Goal: Book appointment/travel/reservation

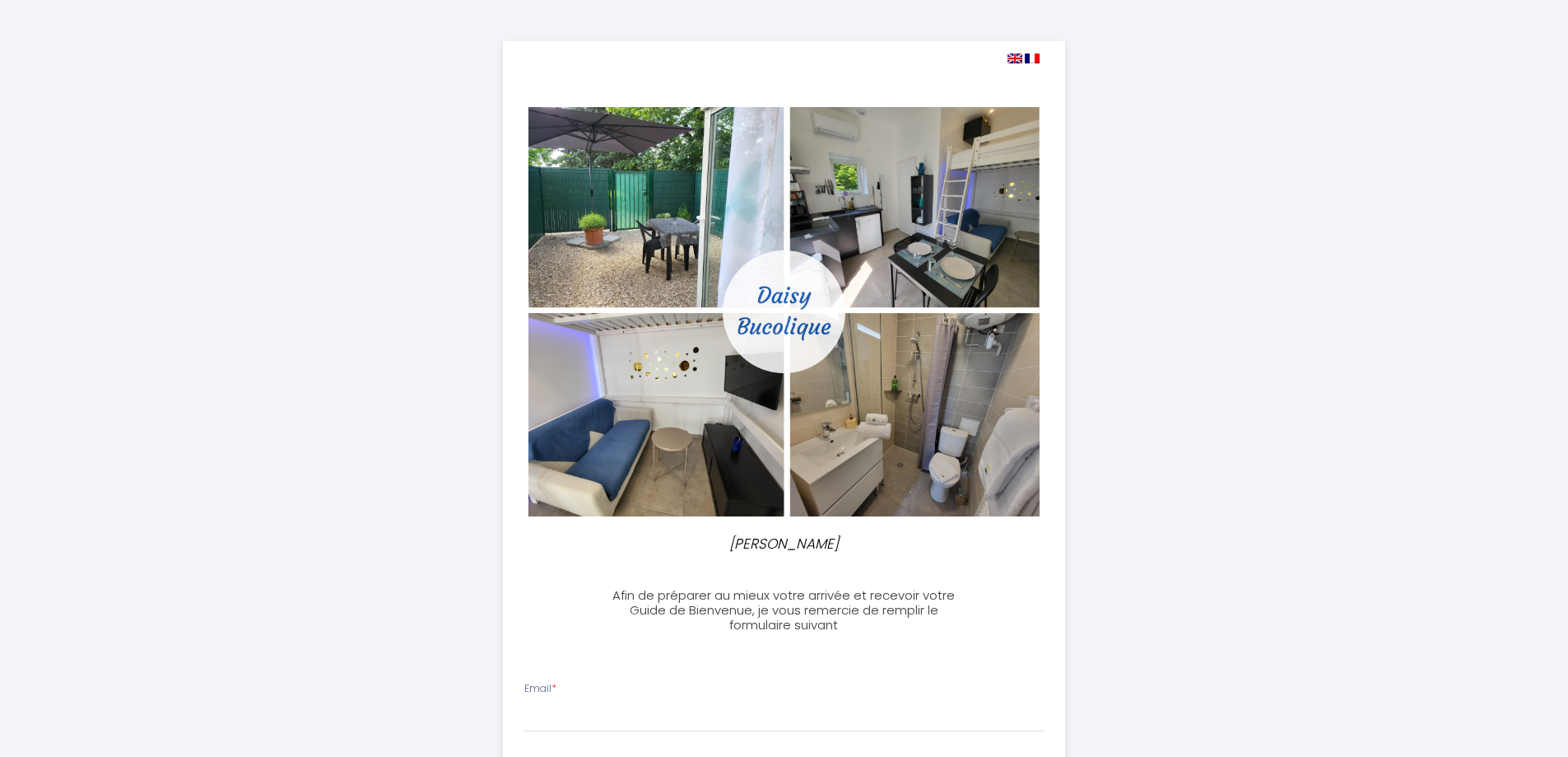
select select
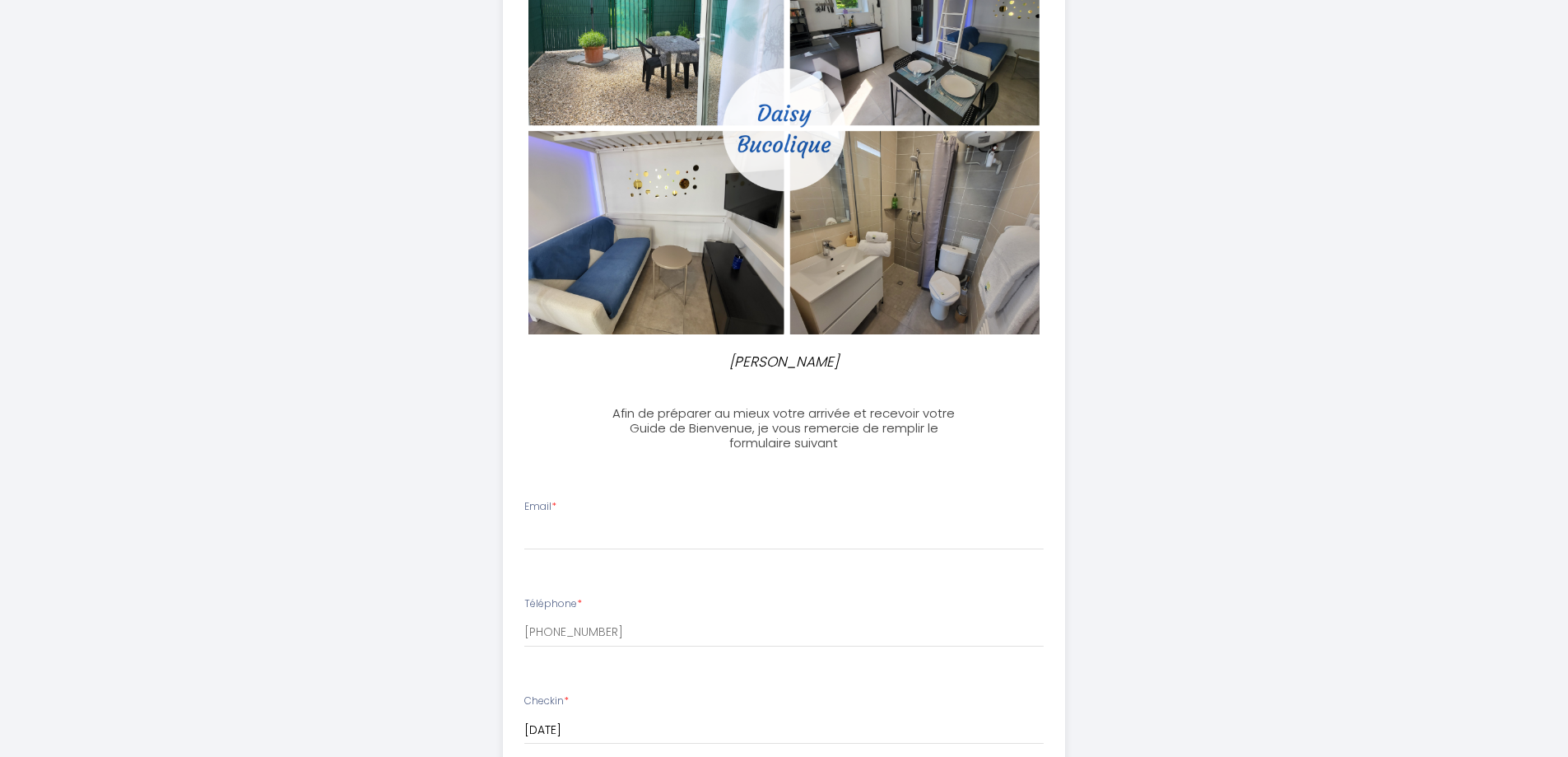
scroll to position [412, 0]
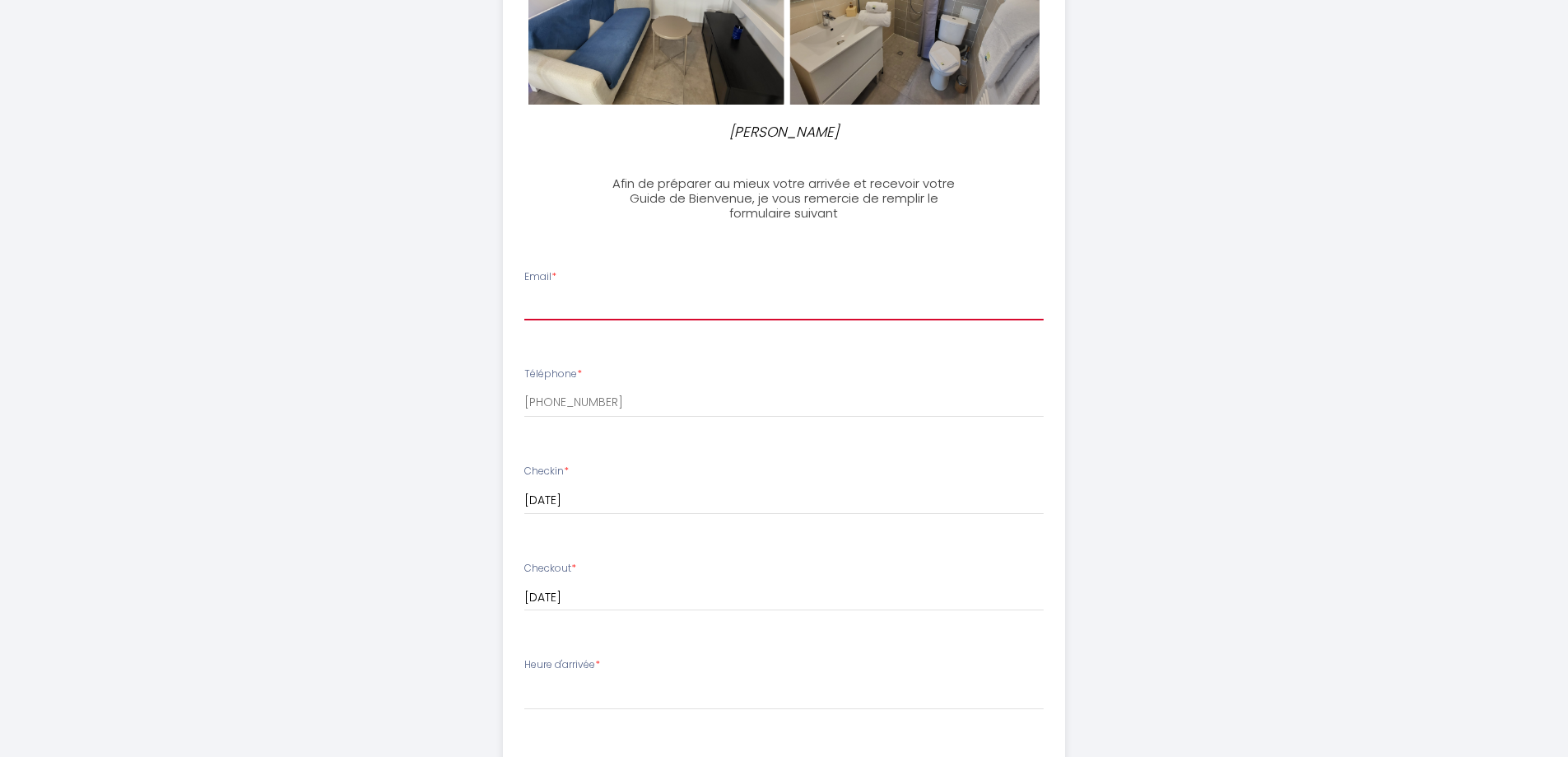
click at [622, 315] on input "Email *" at bounding box center [784, 306] width 520 height 30
type input "[EMAIL_ADDRESS][DOMAIN_NAME]"
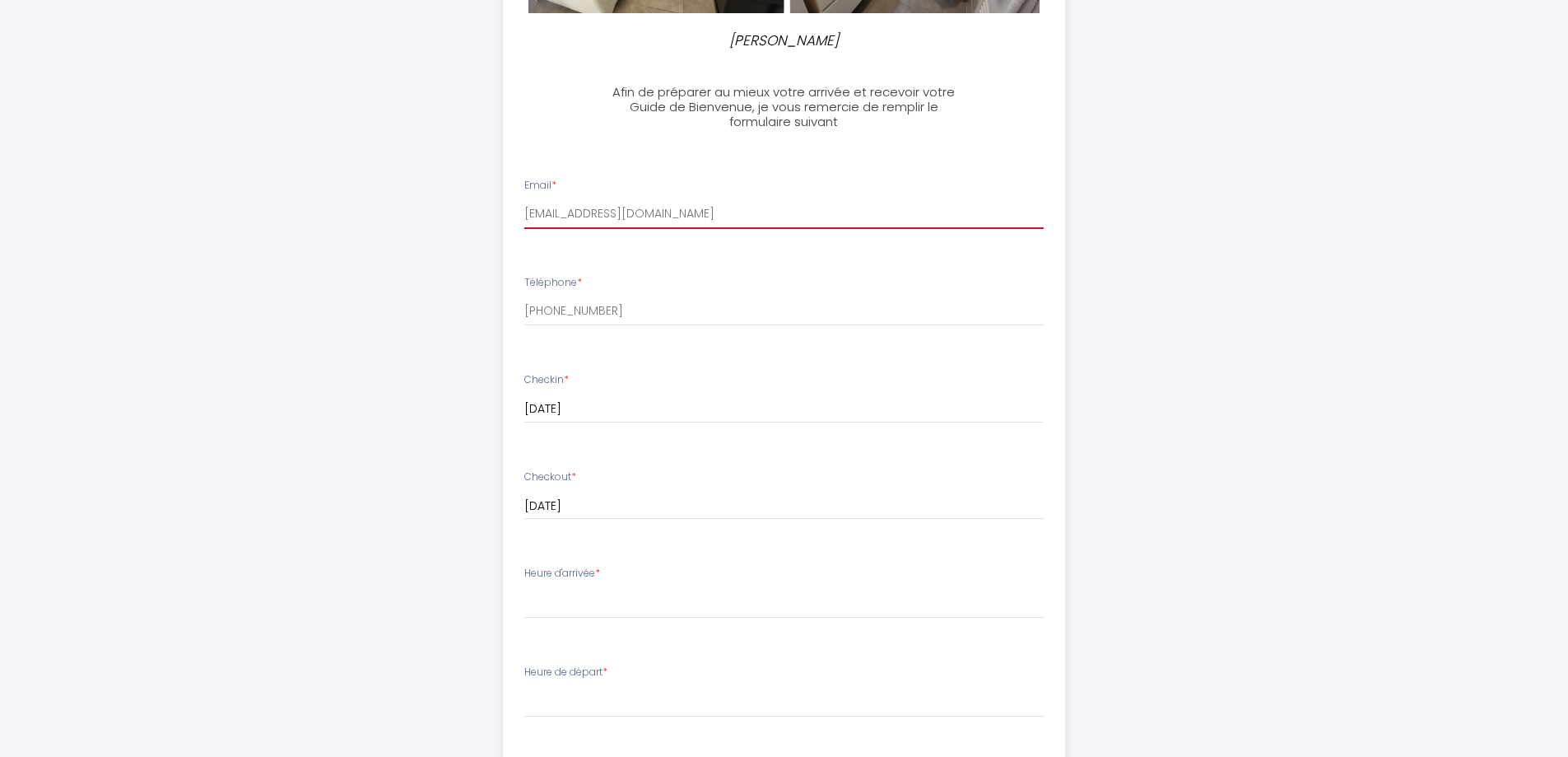
scroll to position [576, 0]
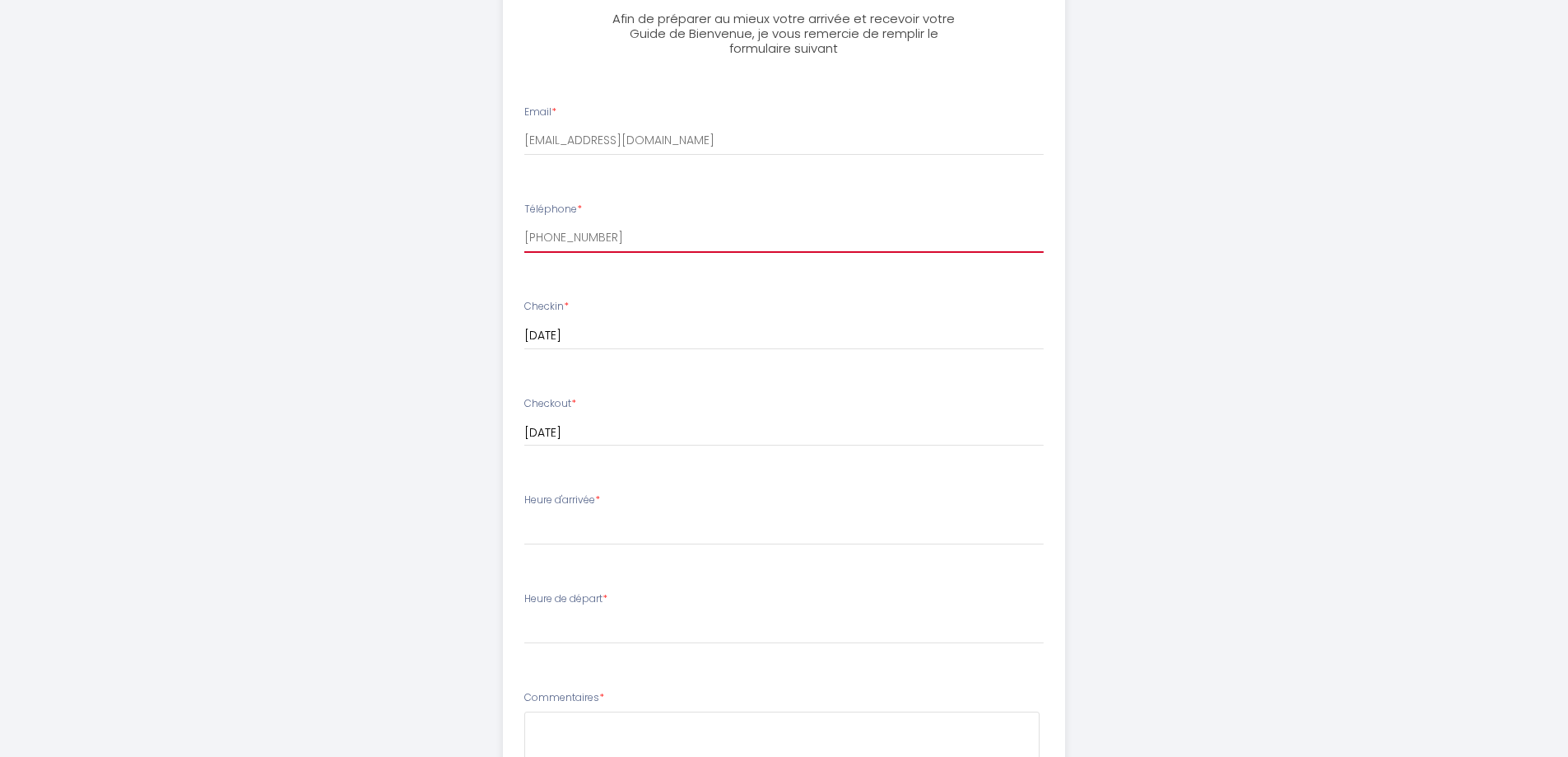
click at [623, 251] on input "[PHONE_NUMBER]" at bounding box center [784, 238] width 520 height 30
drag, startPoint x: 615, startPoint y: 232, endPoint x: 489, endPoint y: 228, distance: 126.1
click at [497, 228] on ul "Email * [EMAIL_ADDRESS][DOMAIN_NAME] Téléphone * [PHONE_NUMBER] Checkin * [DATE…" at bounding box center [784, 550] width 582 height 930
click at [528, 240] on input "[PHONE_NUMBER]" at bounding box center [784, 238] width 520 height 30
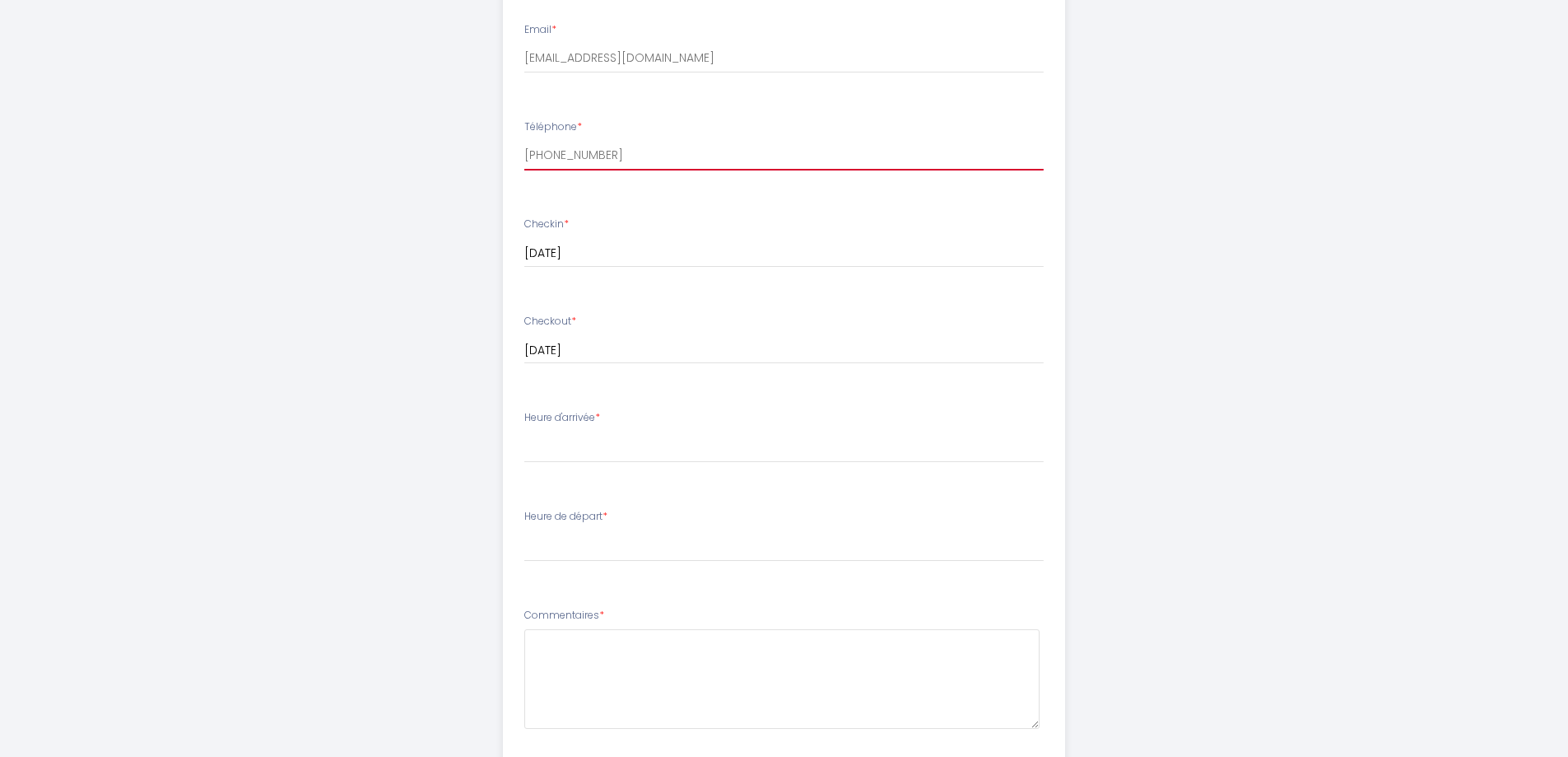
type input "[PHONE_NUMBER]"
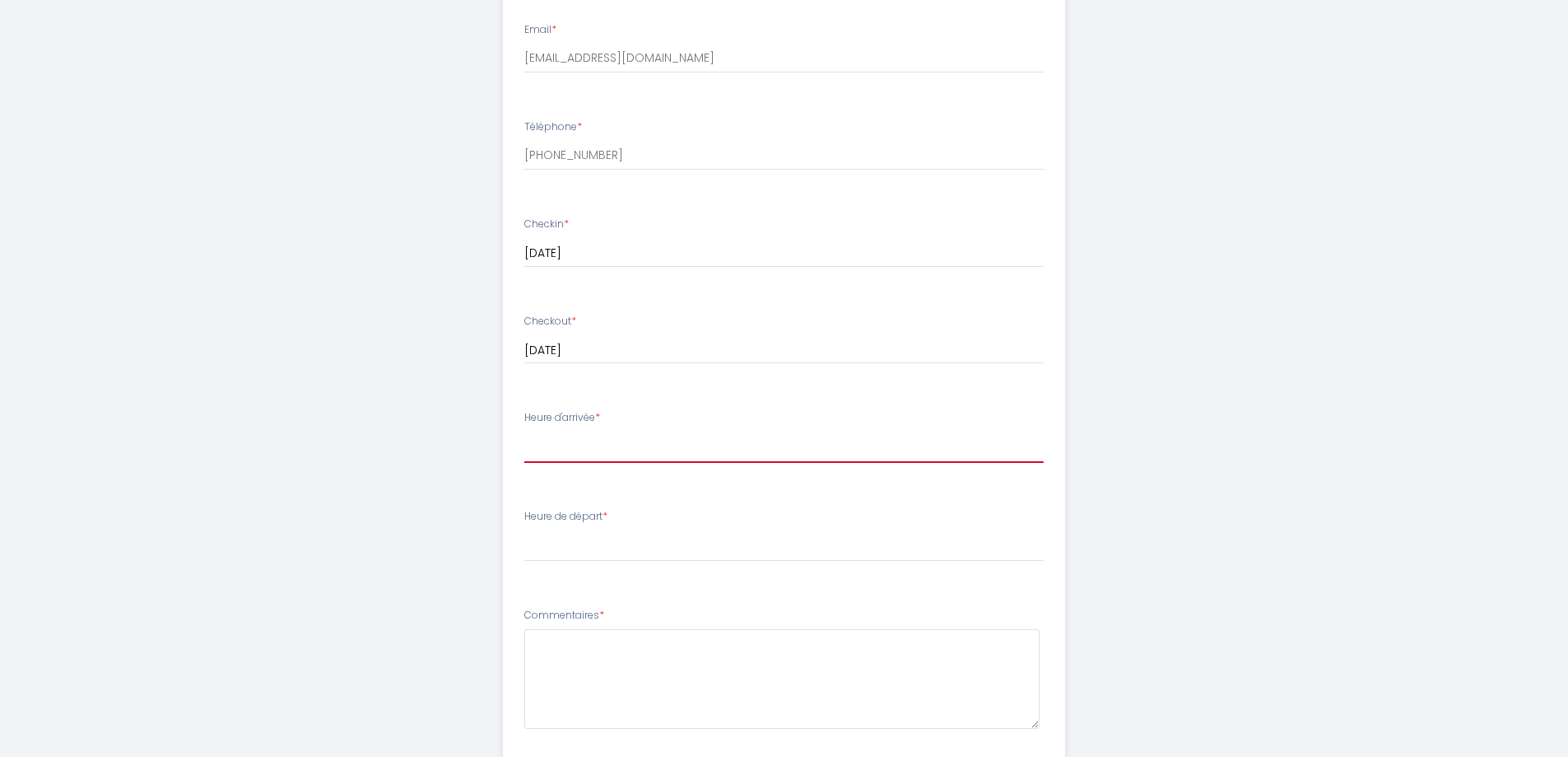
click at [596, 461] on select "17:00 17:30 18:00 18:30 19:00 19:30 20:00 20:30 21:00 21:30 22:00" at bounding box center [784, 447] width 520 height 32
select select "17:00"
click at [525, 432] on select "17:00 17:30 18:00 18:30 19:00 19:30 20:00 20:30 21:00 21:30 22:00" at bounding box center [784, 447] width 520 height 32
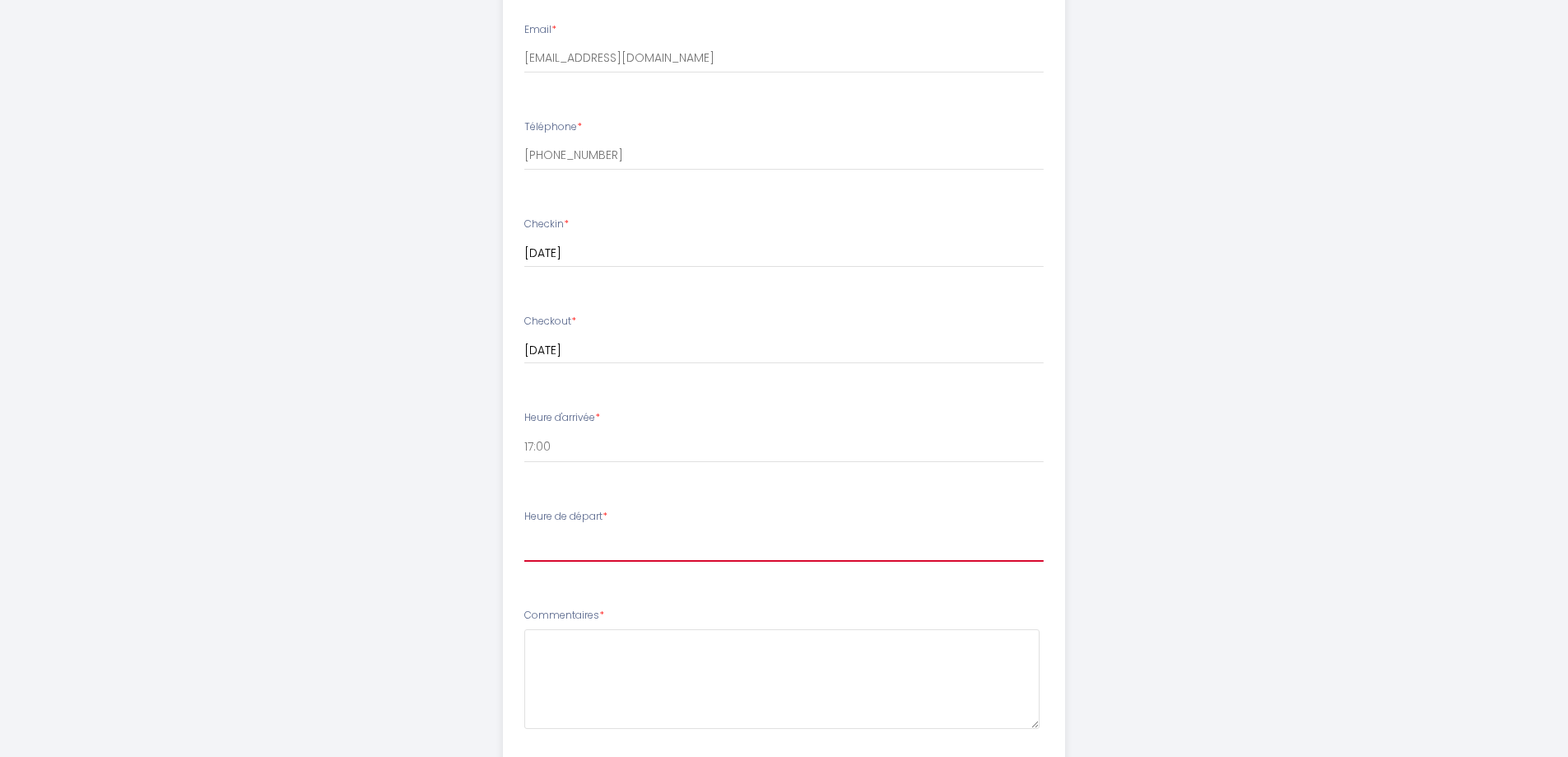
click at [576, 554] on select "00:00 00:30 01:00 01:30 02:00 02:30 03:00 03:30 04:00 04:30 05:00 05:30 06:00 0…" at bounding box center [784, 546] width 520 height 32
select select "12:00"
click at [525, 530] on select "00:00 00:30 01:00 01:30 02:00 02:30 03:00 03:30 04:00 04:30 05:00 05:30 06:00 0…" at bounding box center [784, 546] width 520 height 32
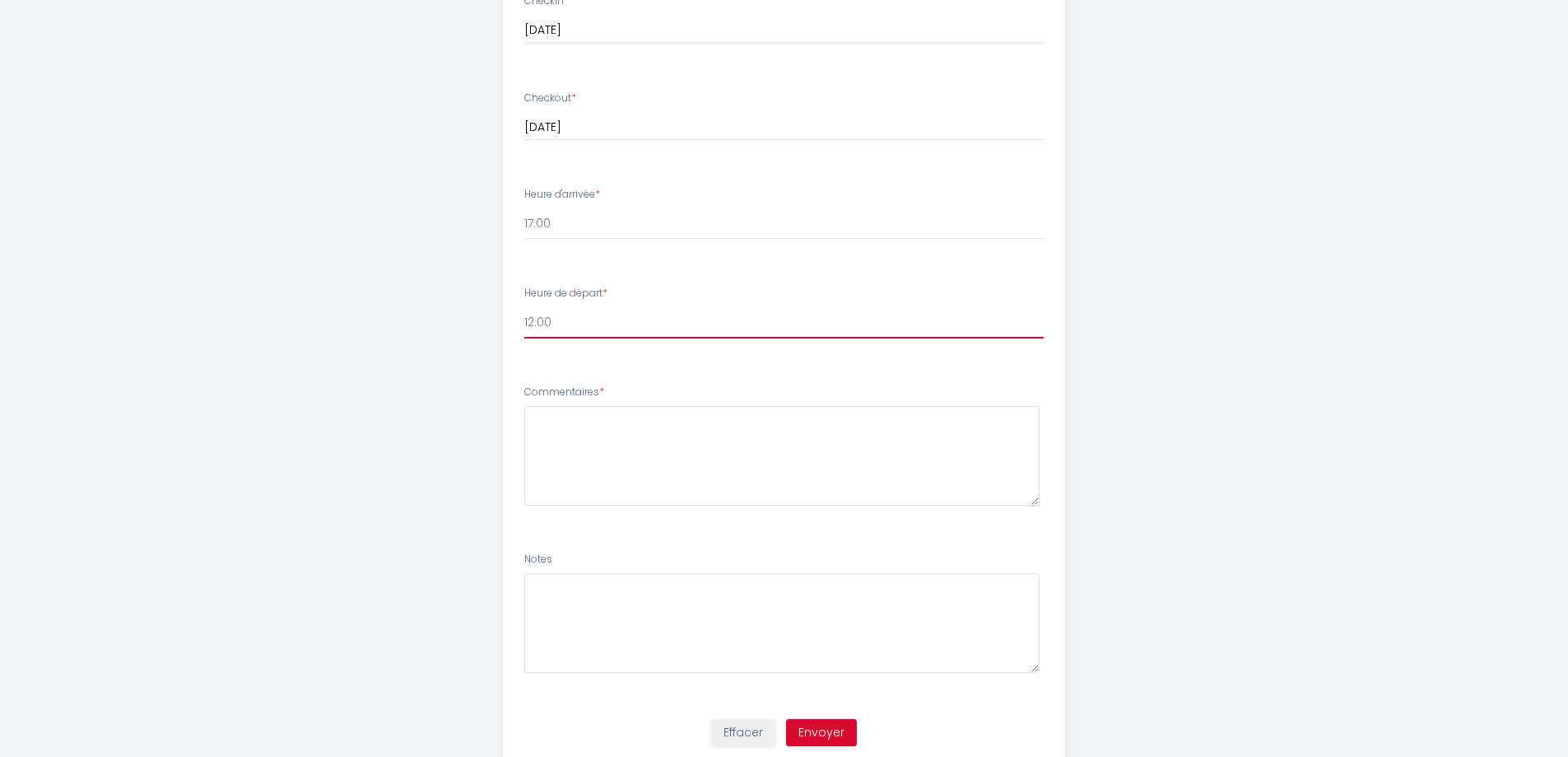
scroll to position [938, 0]
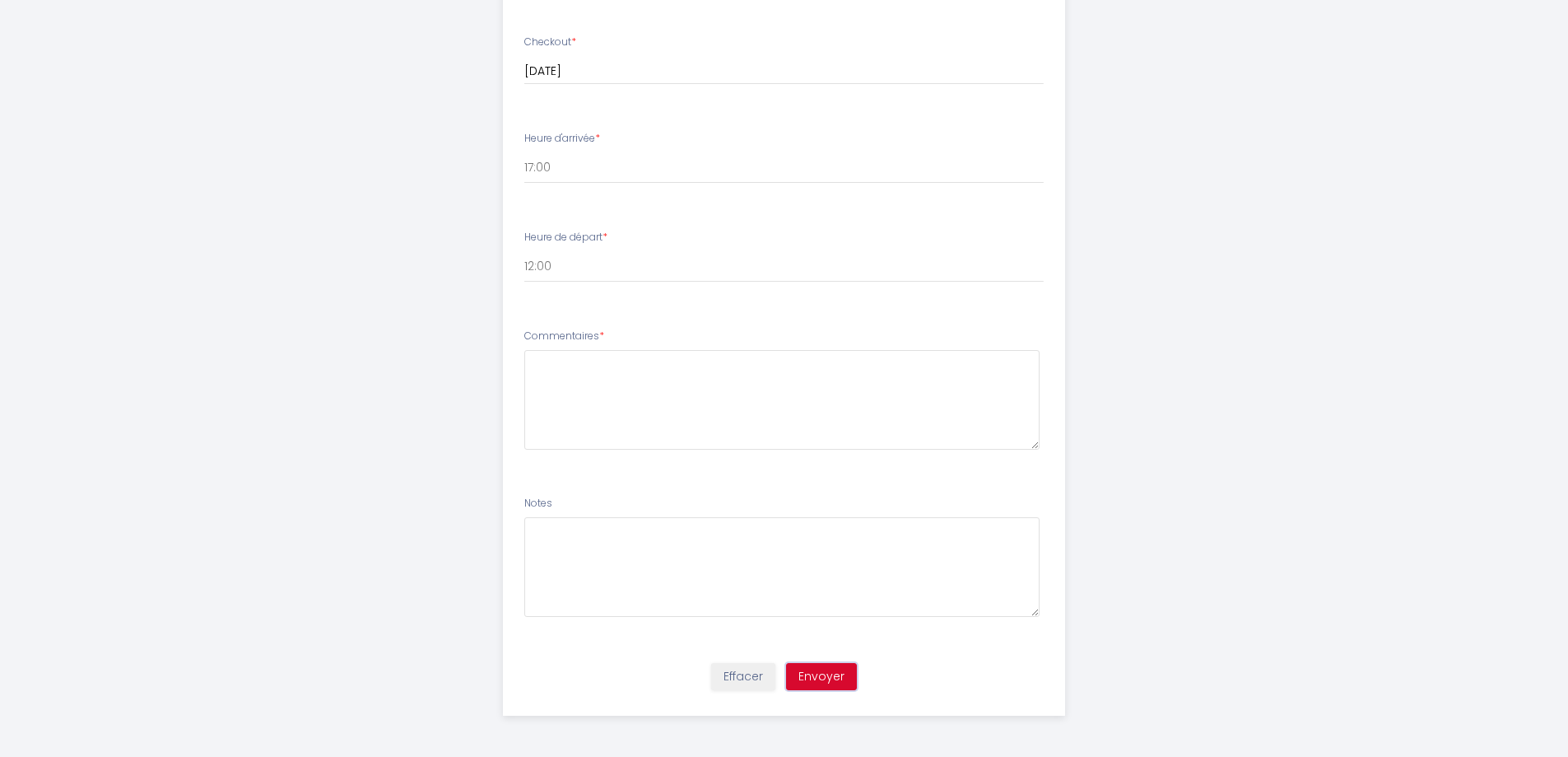
click at [815, 676] on button "Envoyer" at bounding box center [822, 677] width 71 height 28
click at [680, 403] on textarea at bounding box center [782, 399] width 515 height 100
type textarea "."
click at [825, 679] on button "Envoyer" at bounding box center [822, 677] width 71 height 28
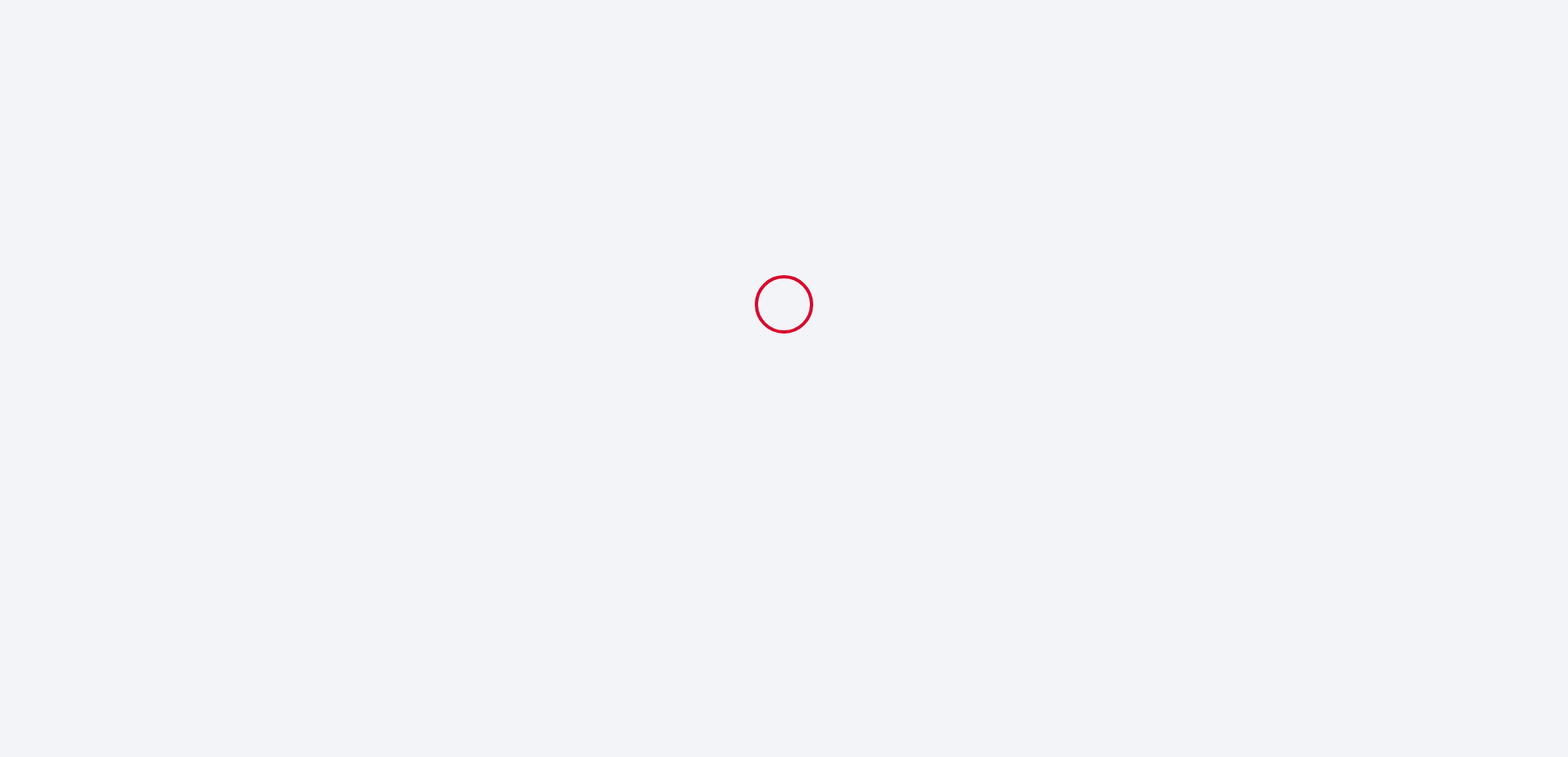
scroll to position [0, 0]
select select "12:00"
